Goal: Find specific page/section: Find specific page/section

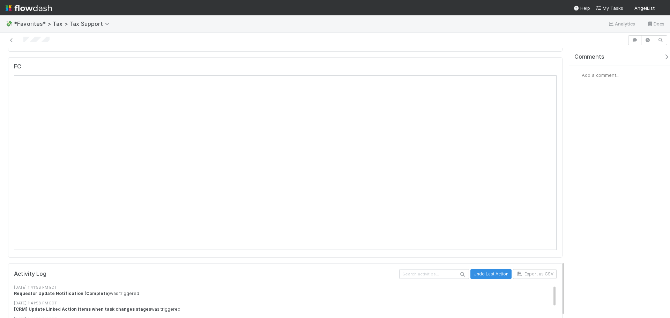
scroll to position [818, 0]
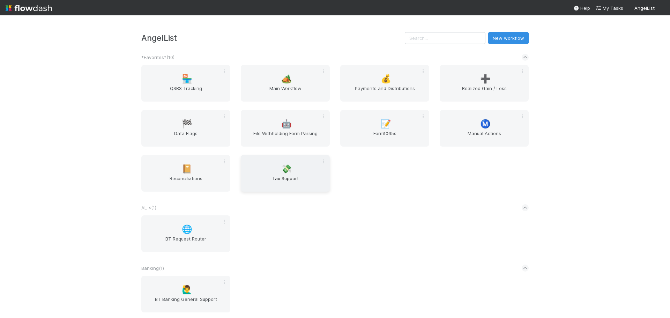
click at [294, 173] on div "💸 Tax Support" at bounding box center [285, 173] width 89 height 37
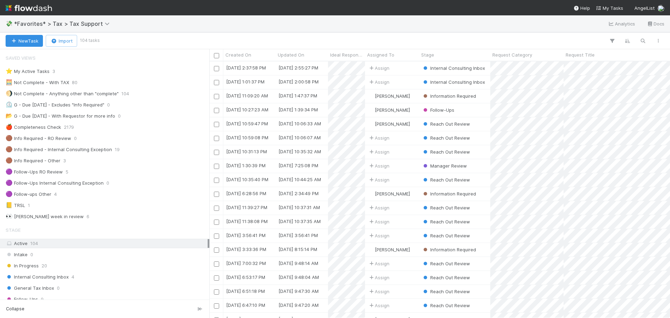
scroll to position [35, 0]
